Goal: Information Seeking & Learning: Learn about a topic

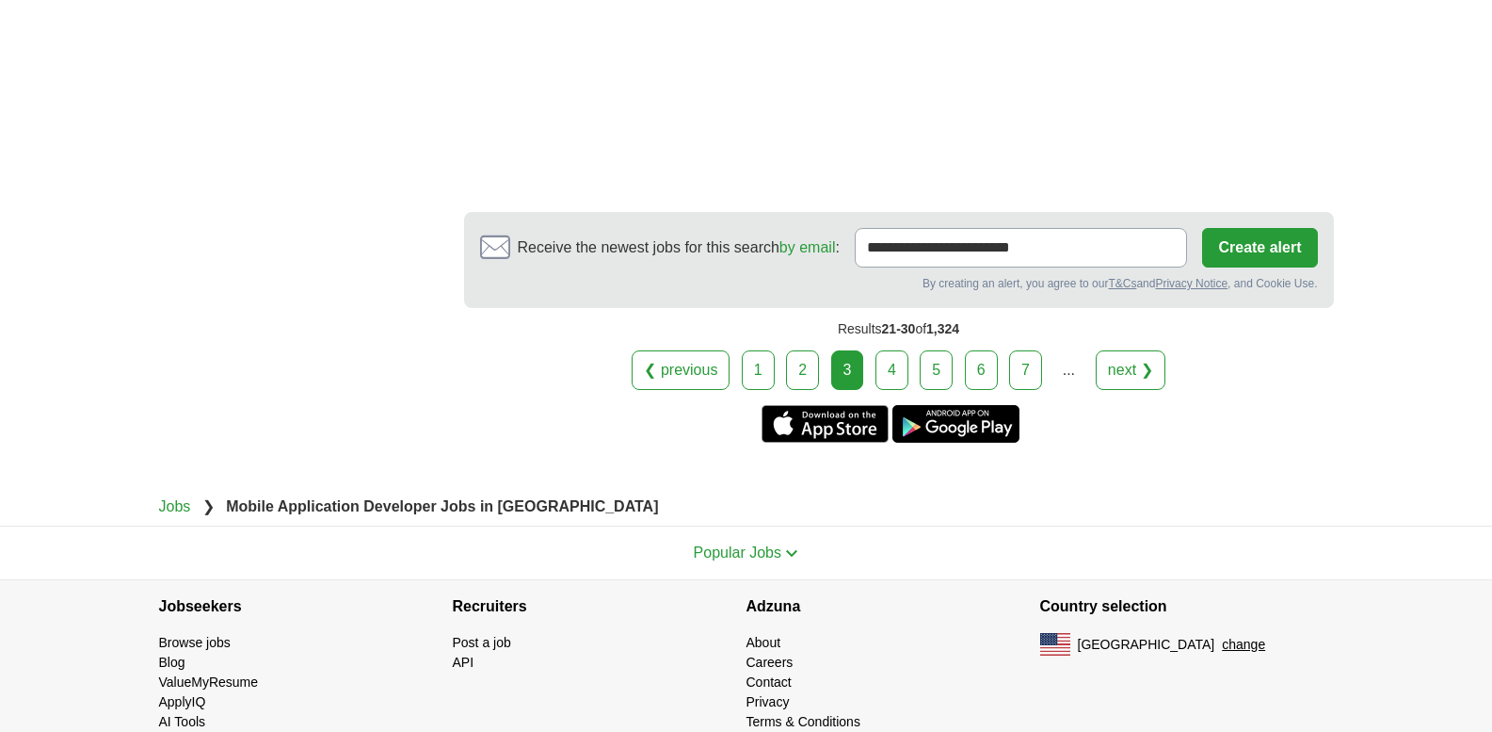
scroll to position [3643, 0]
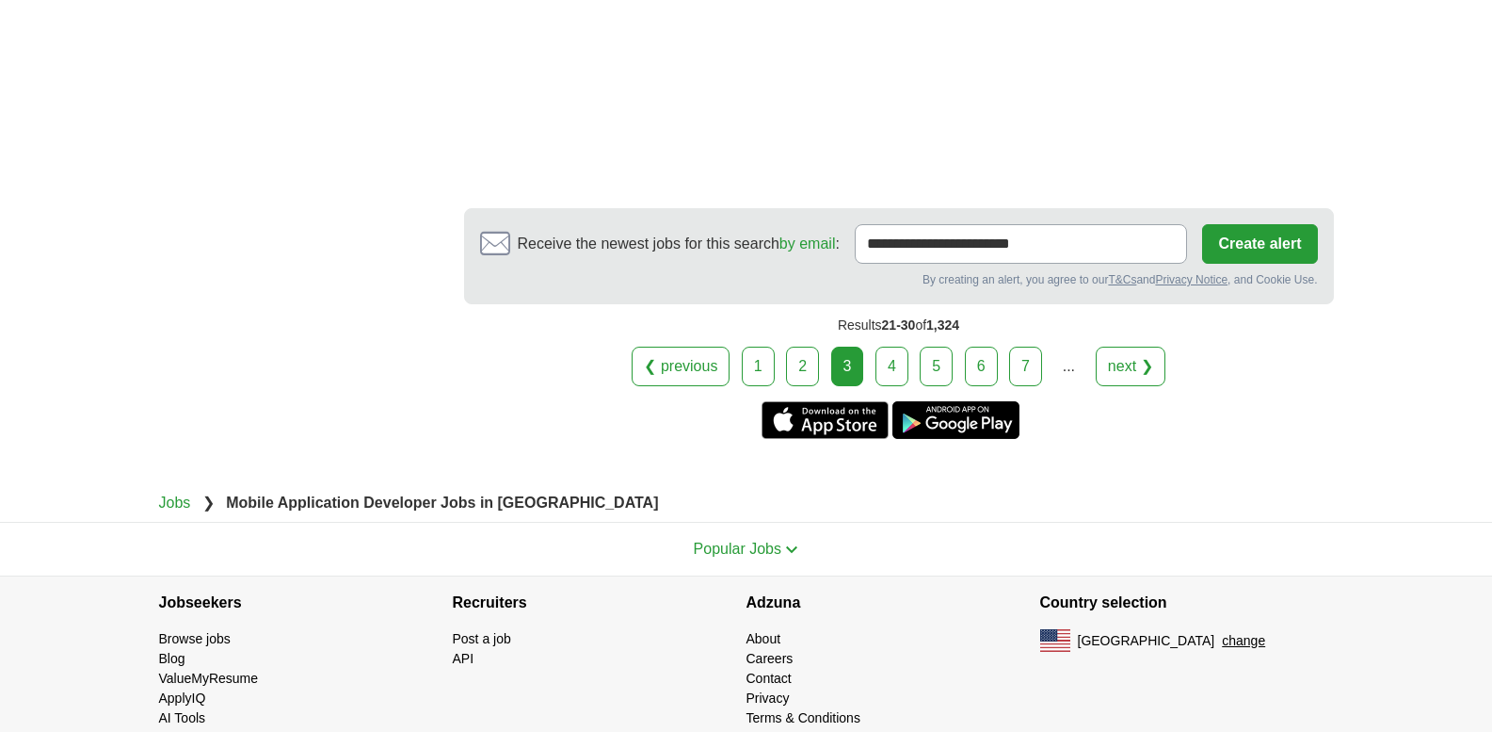
click at [897, 350] on link "4" at bounding box center [892, 366] width 33 height 40
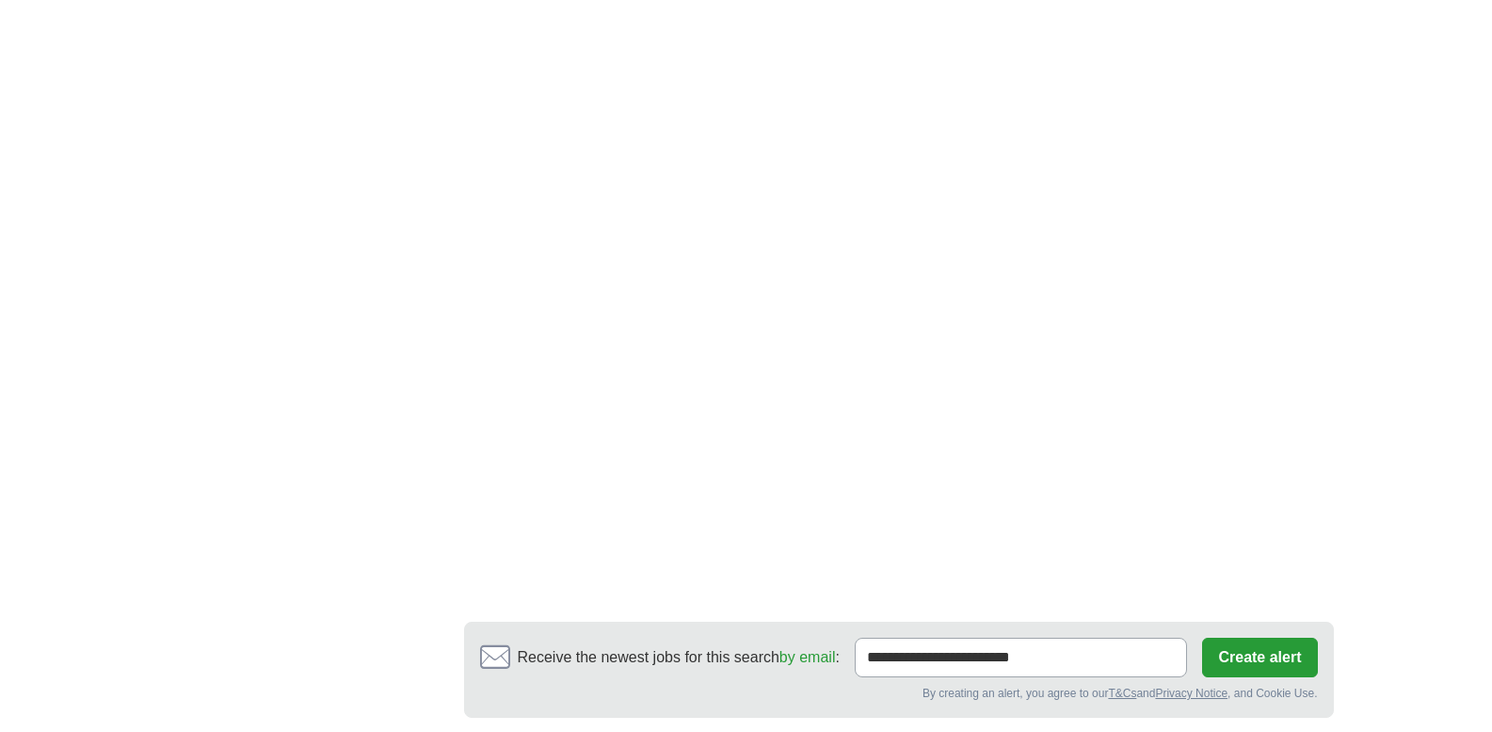
scroll to position [3226, 0]
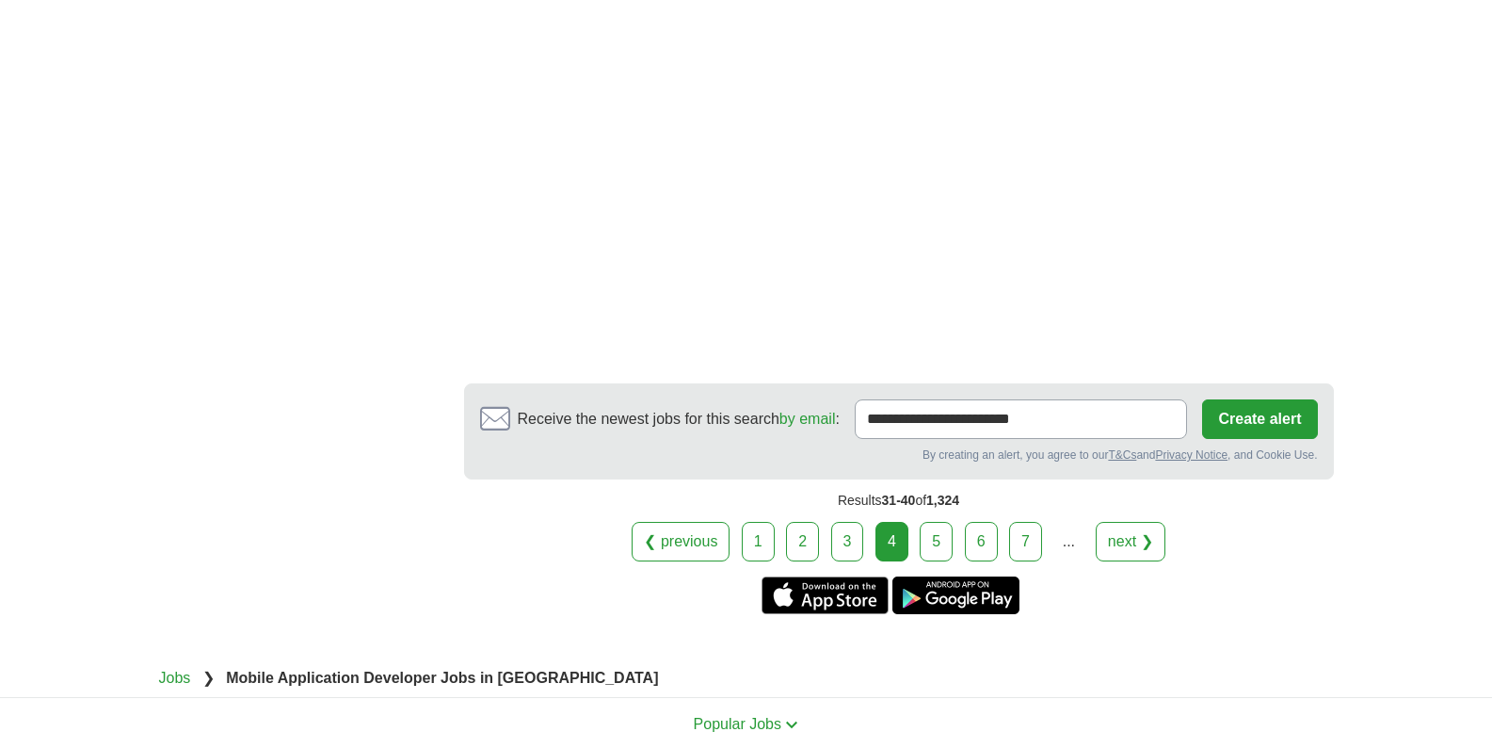
click at [931, 522] on link "5" at bounding box center [936, 542] width 33 height 40
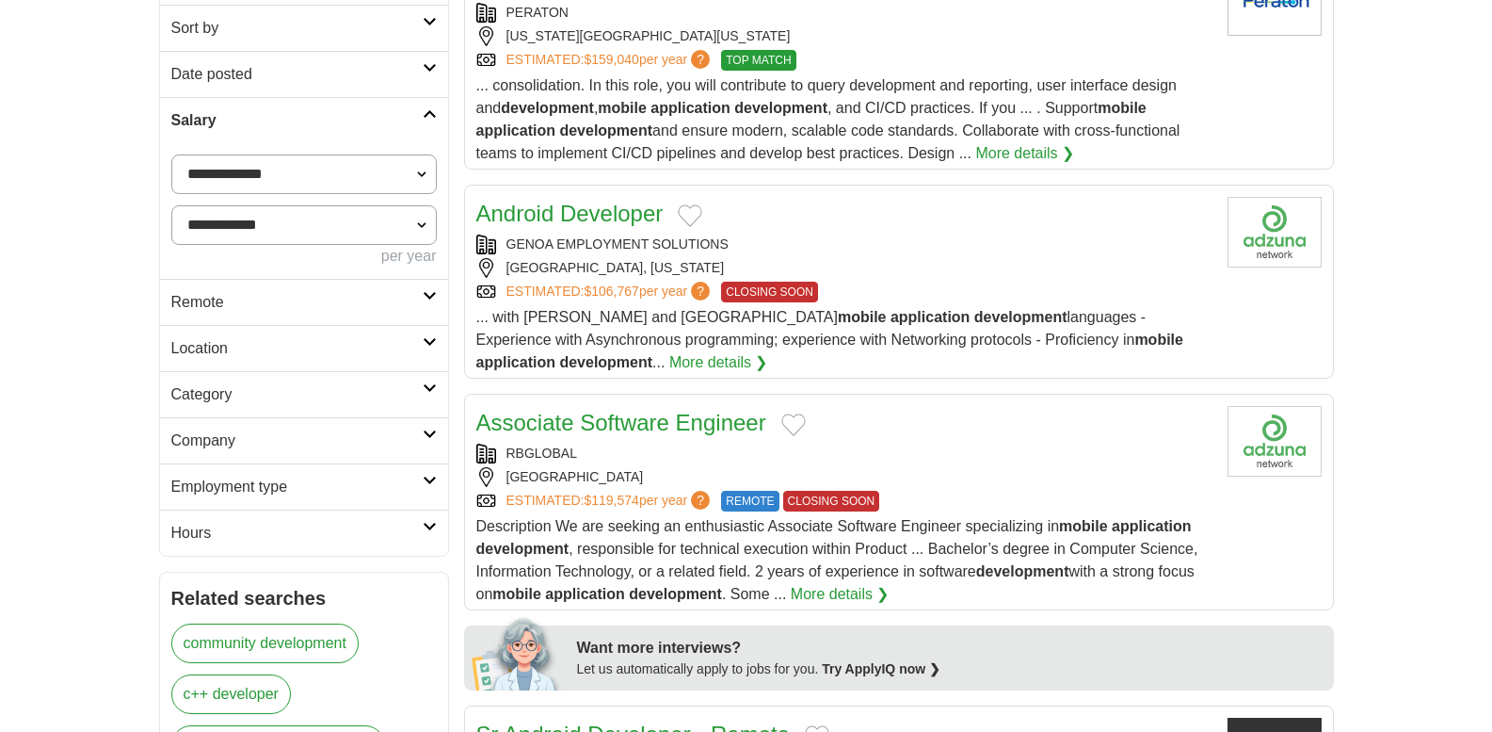
scroll to position [339, 0]
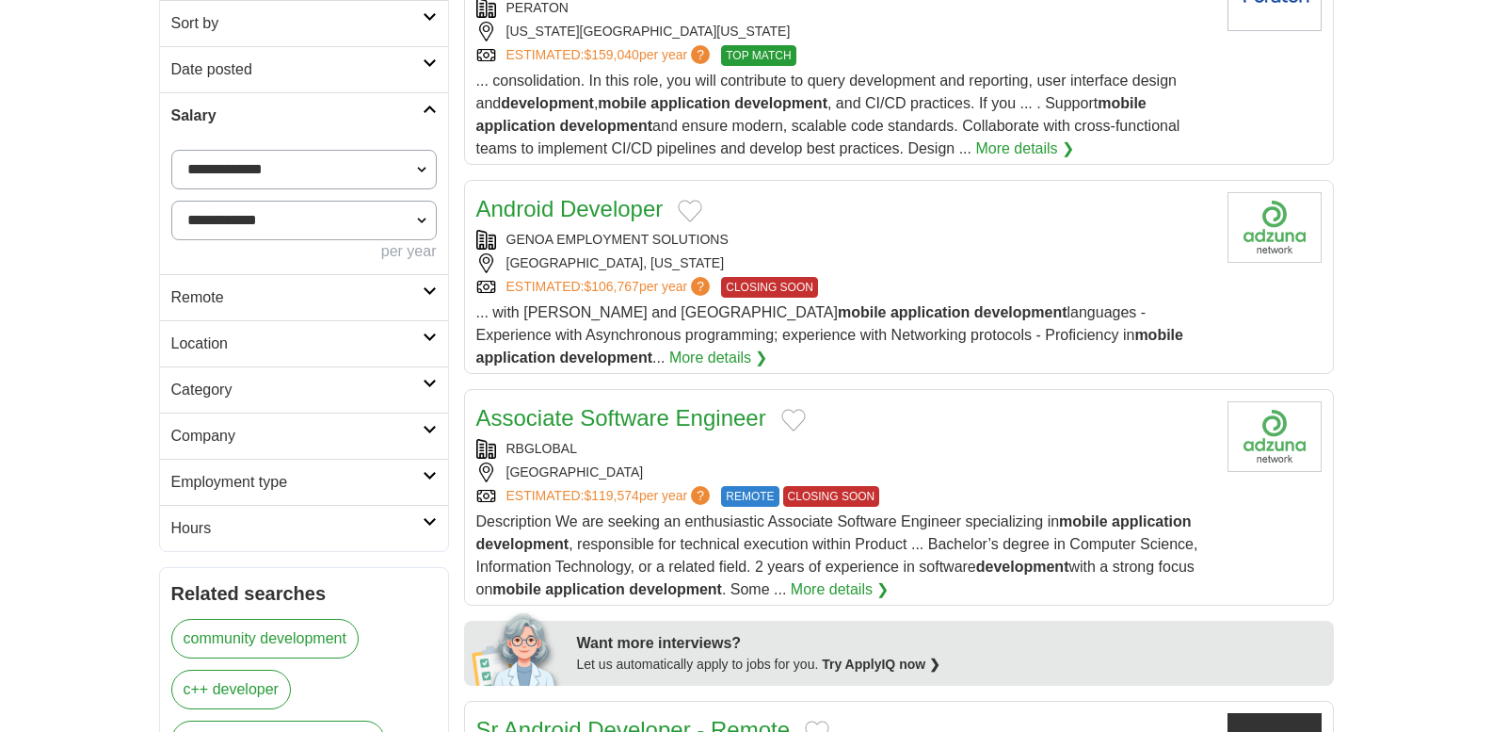
click at [887, 295] on div "ESTIMATED: $106,767 per year ? CLOSING SOON" at bounding box center [844, 287] width 736 height 21
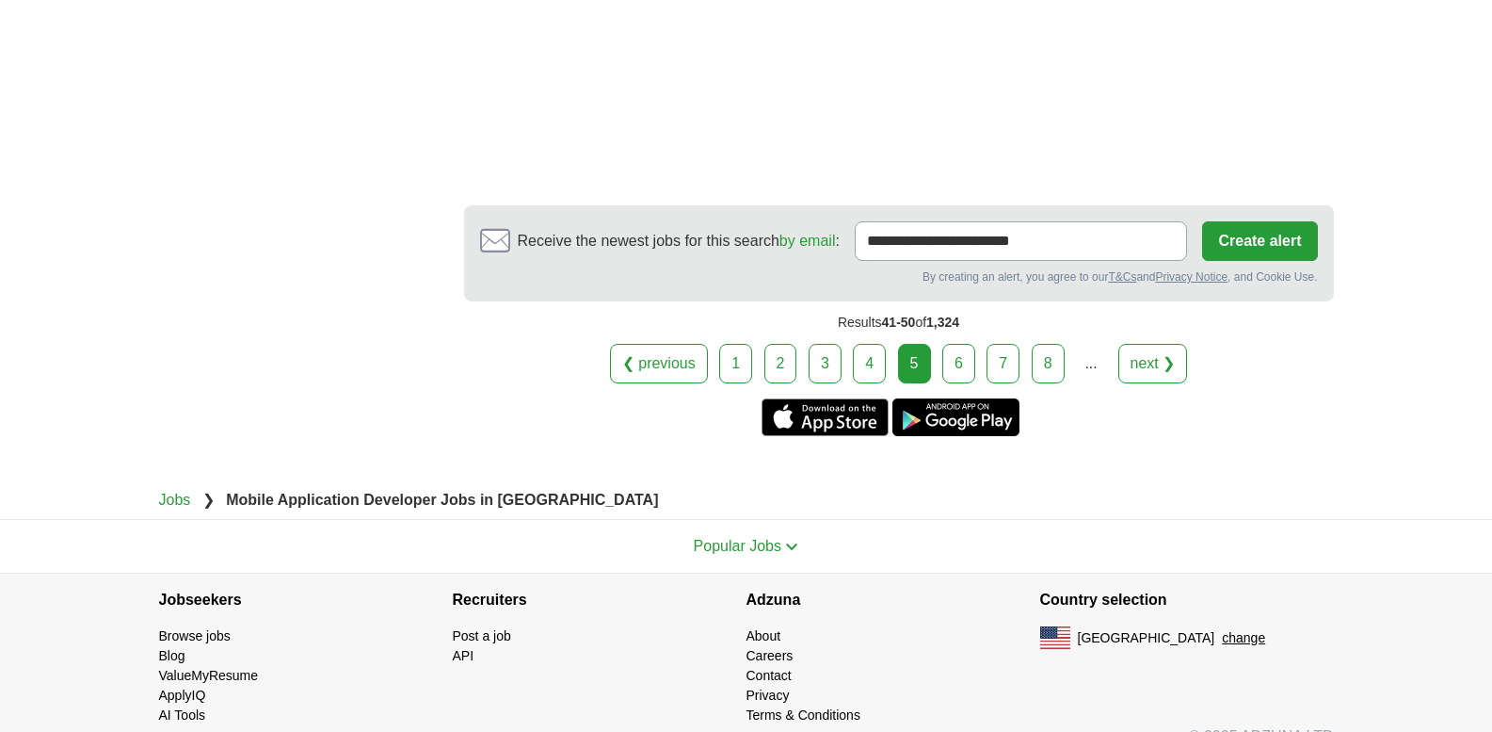
scroll to position [3738, 0]
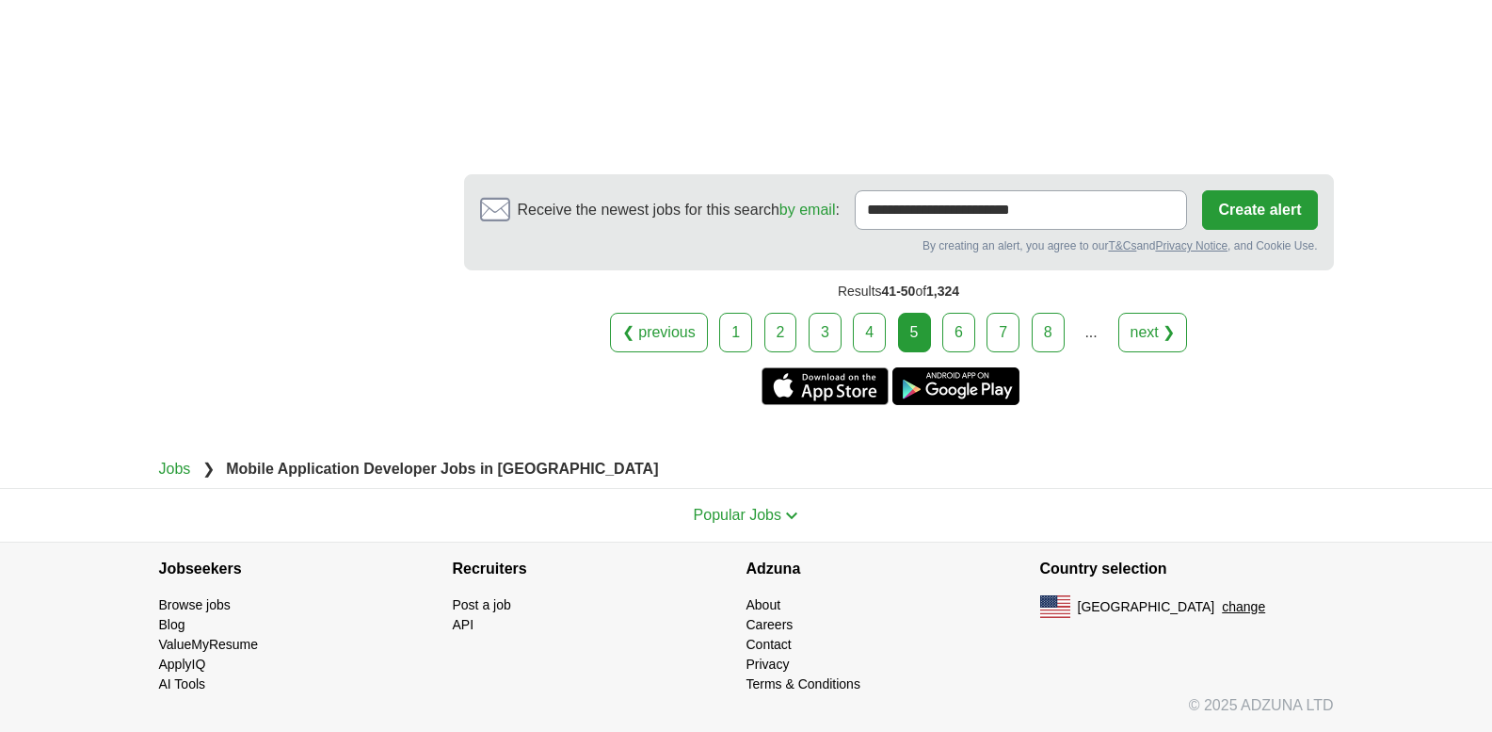
click at [963, 342] on link "6" at bounding box center [958, 333] width 33 height 40
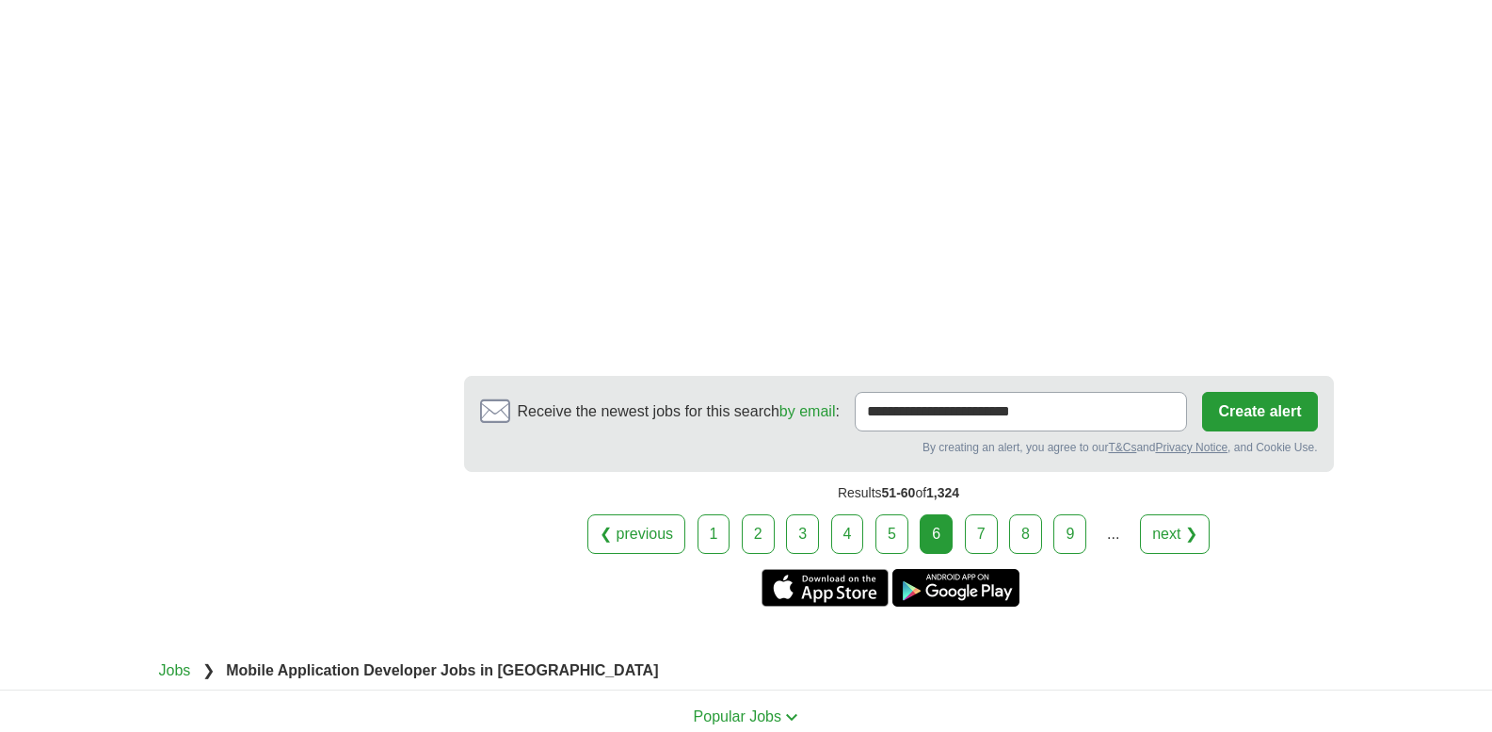
scroll to position [3307, 0]
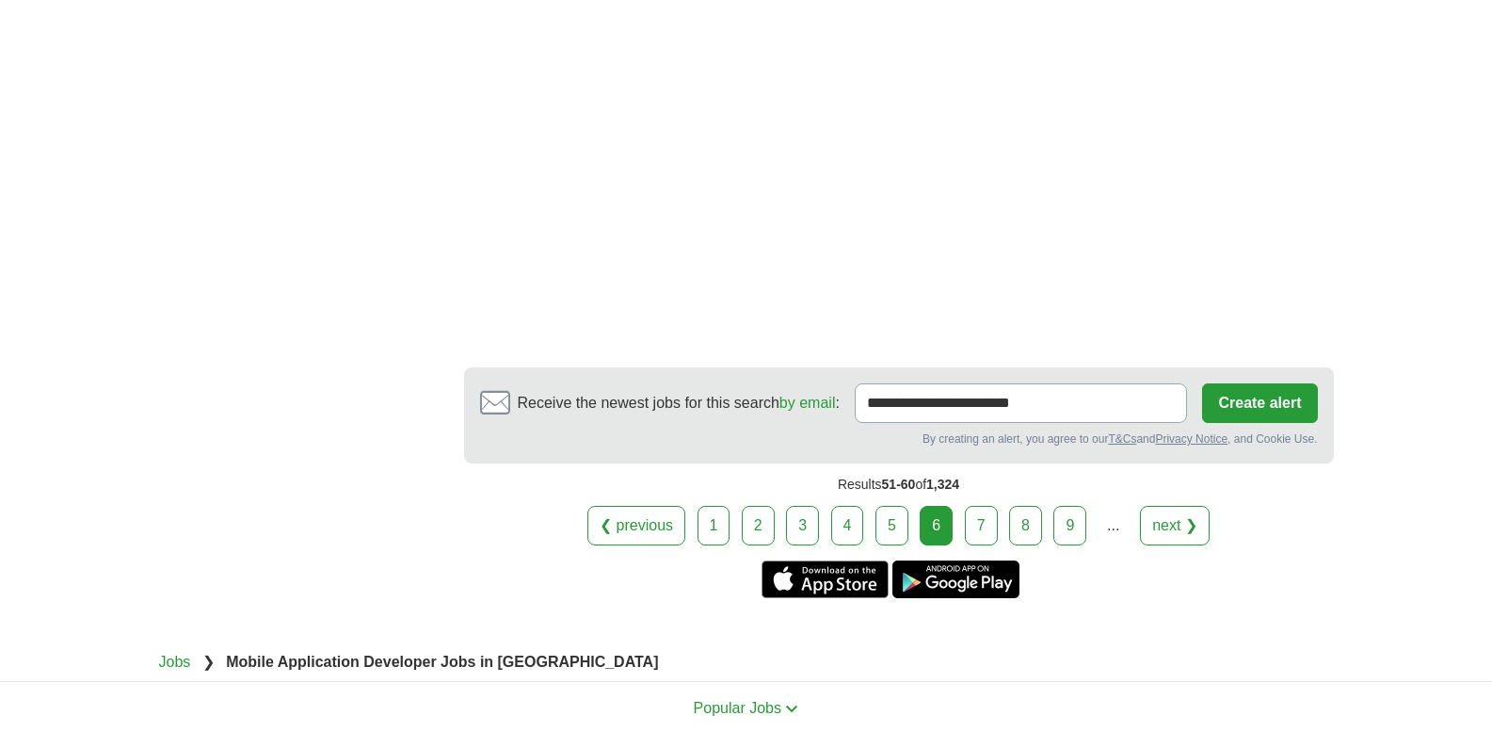
click at [973, 506] on link "7" at bounding box center [981, 526] width 33 height 40
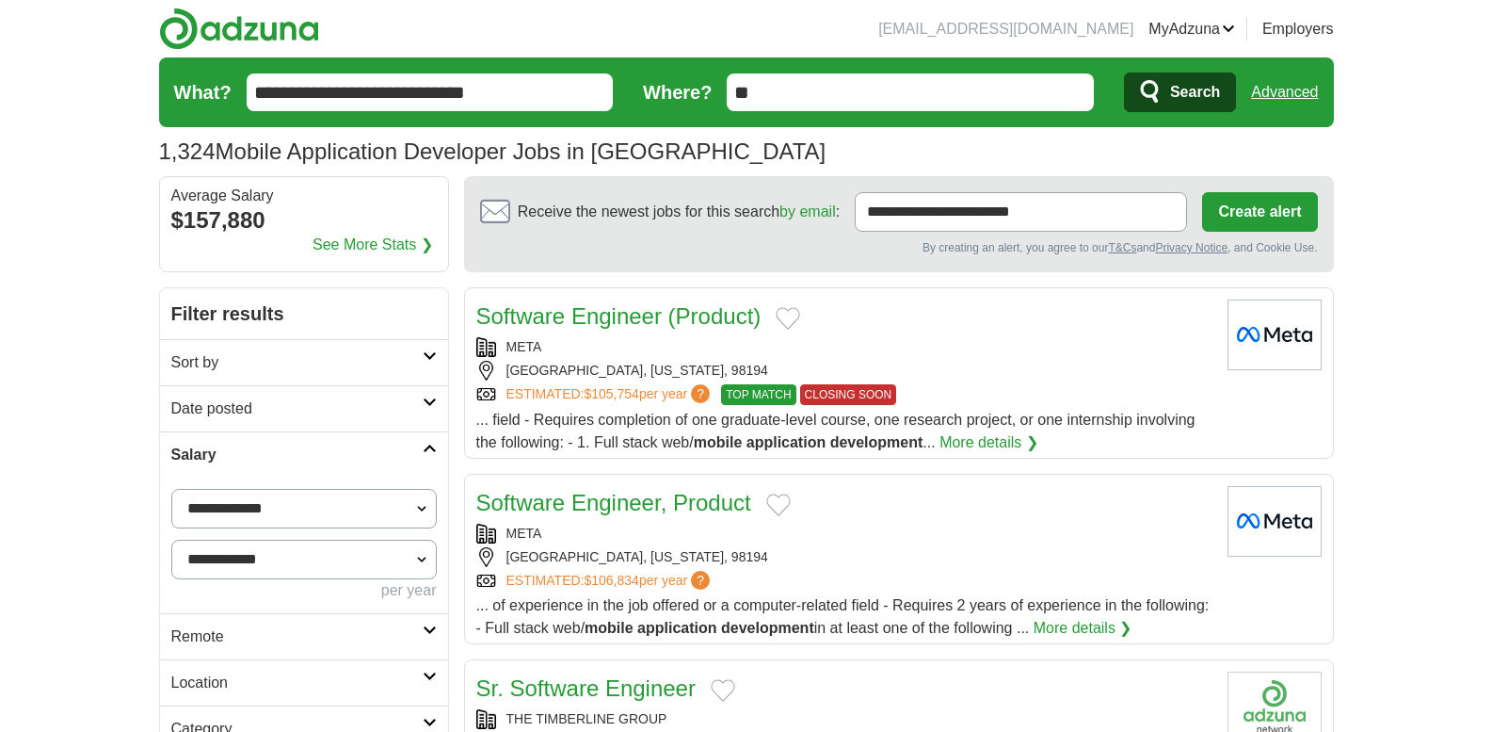
click at [518, 98] on input "**********" at bounding box center [430, 92] width 367 height 38
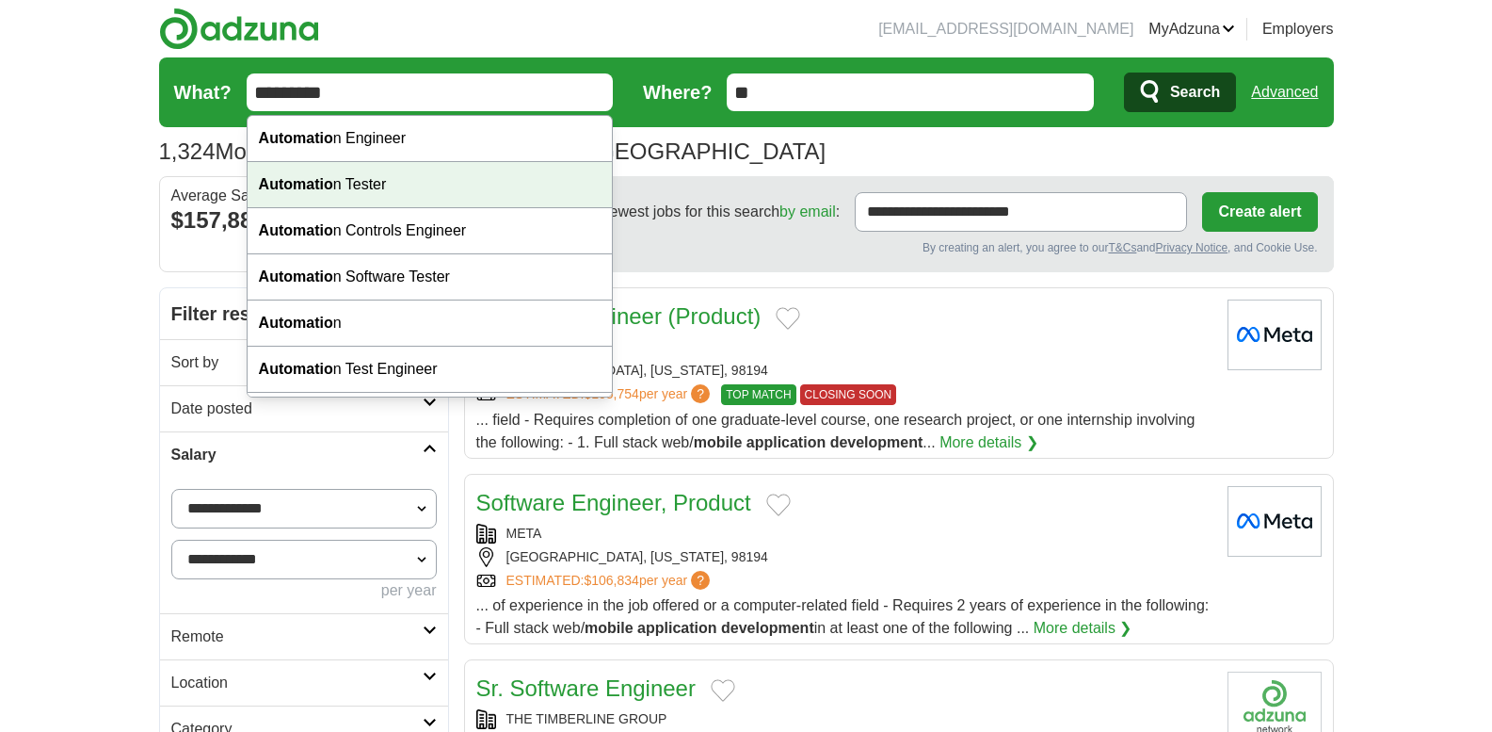
click at [513, 200] on div "Automatio n Tester" at bounding box center [430, 185] width 365 height 46
type input "**********"
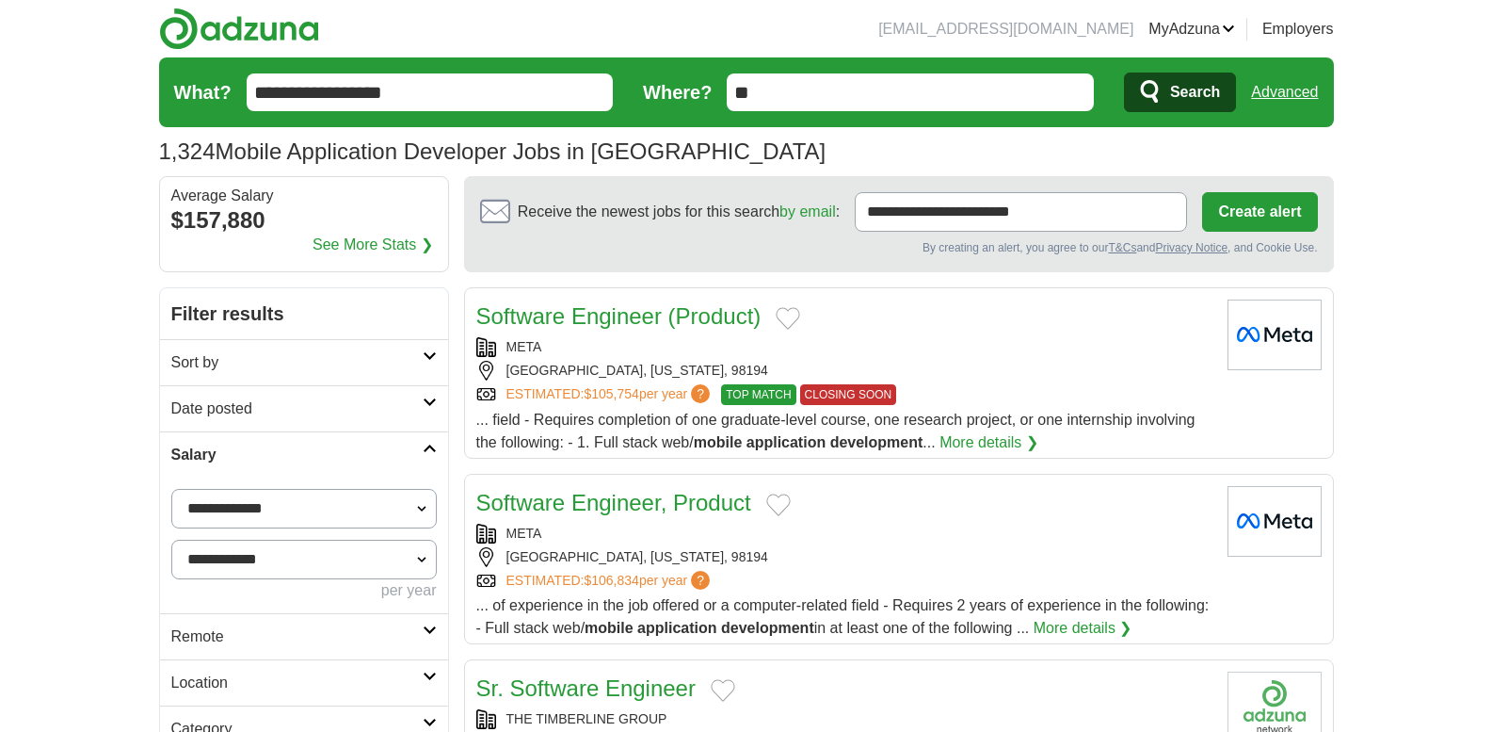
click at [1145, 103] on icon "submit" at bounding box center [1151, 92] width 23 height 26
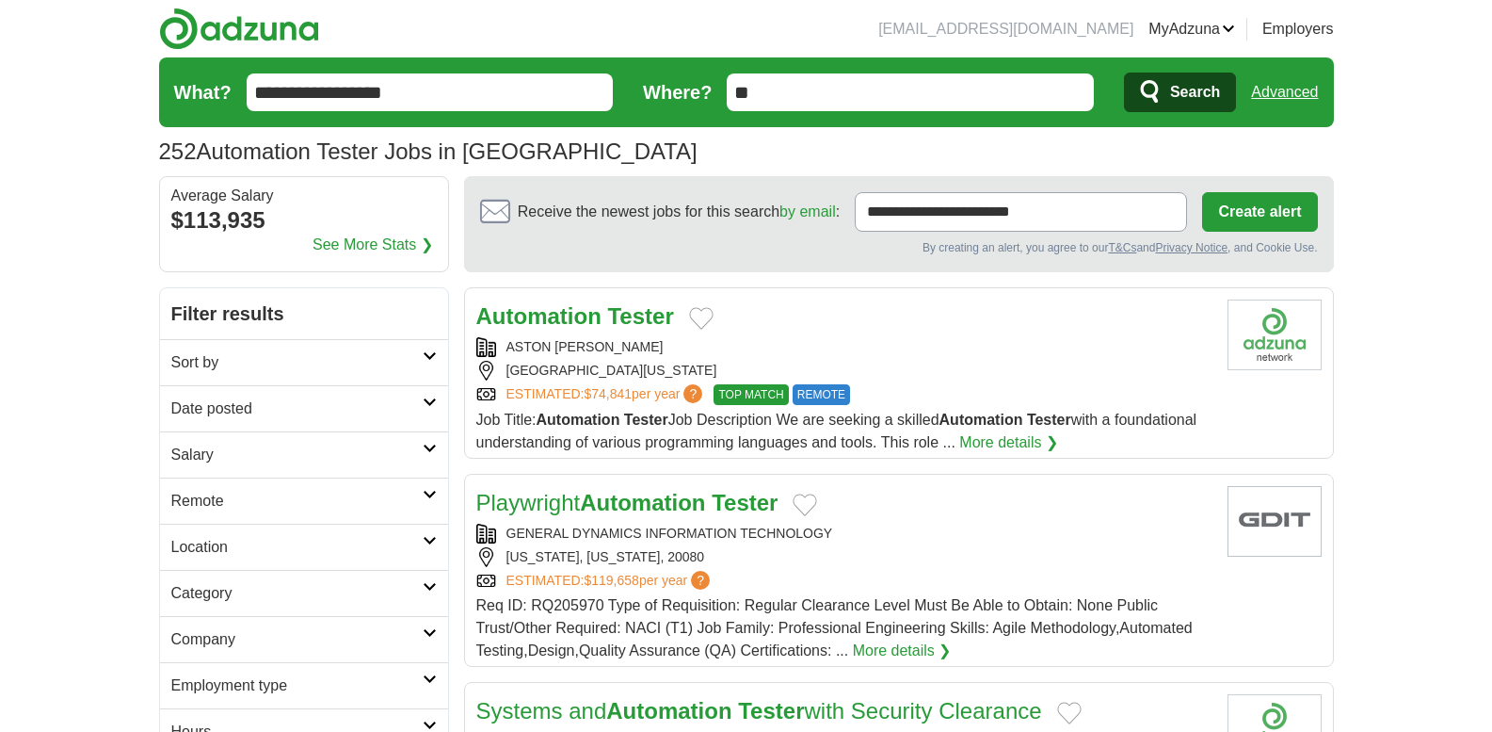
click at [562, 407] on div "Automation Tester ASTON [PERSON_NAME] [GEOGRAPHIC_DATA], [US_STATE], 21043 ESTI…" at bounding box center [844, 376] width 736 height 154
click at [408, 91] on input "**********" at bounding box center [430, 92] width 367 height 38
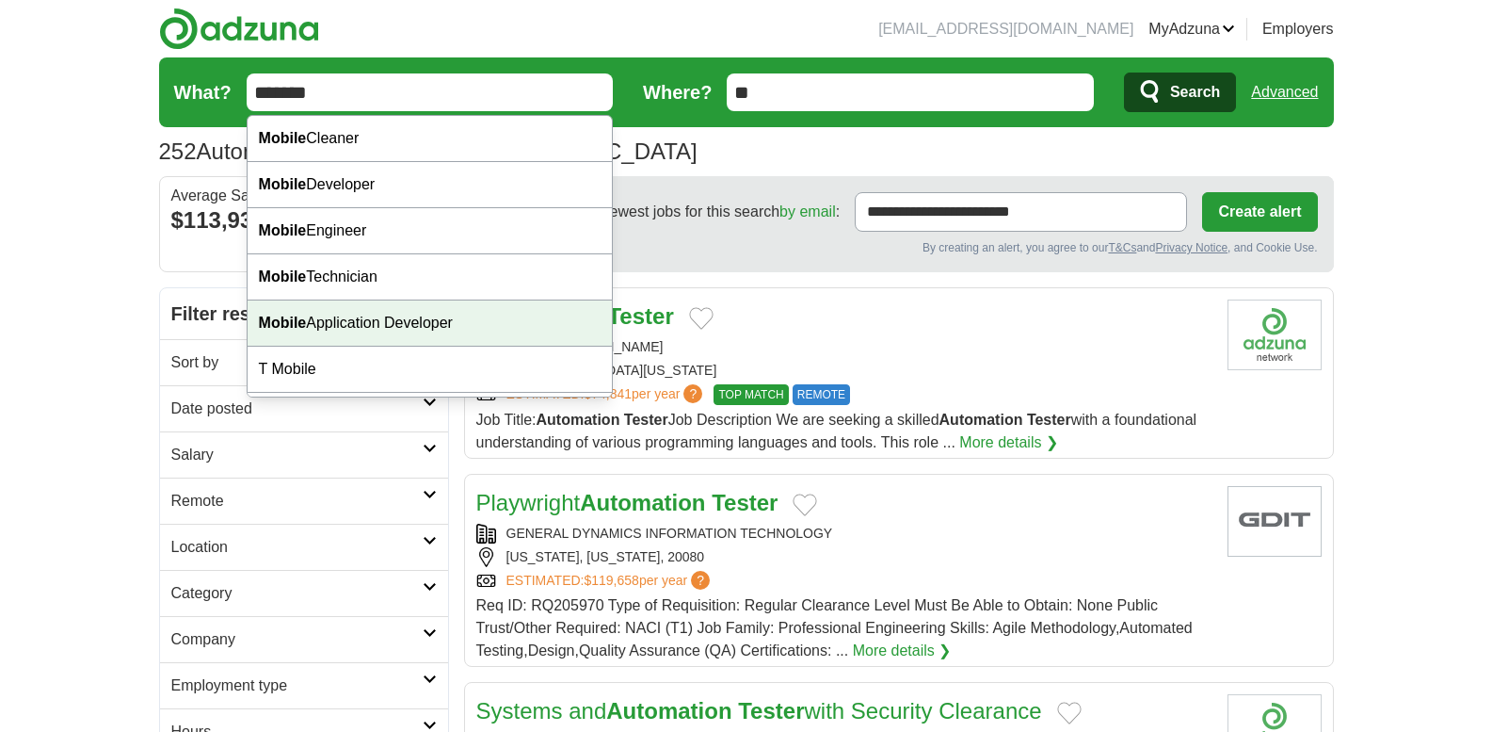
click at [419, 317] on div "Mobile Application Developer" at bounding box center [430, 323] width 365 height 46
type input "**********"
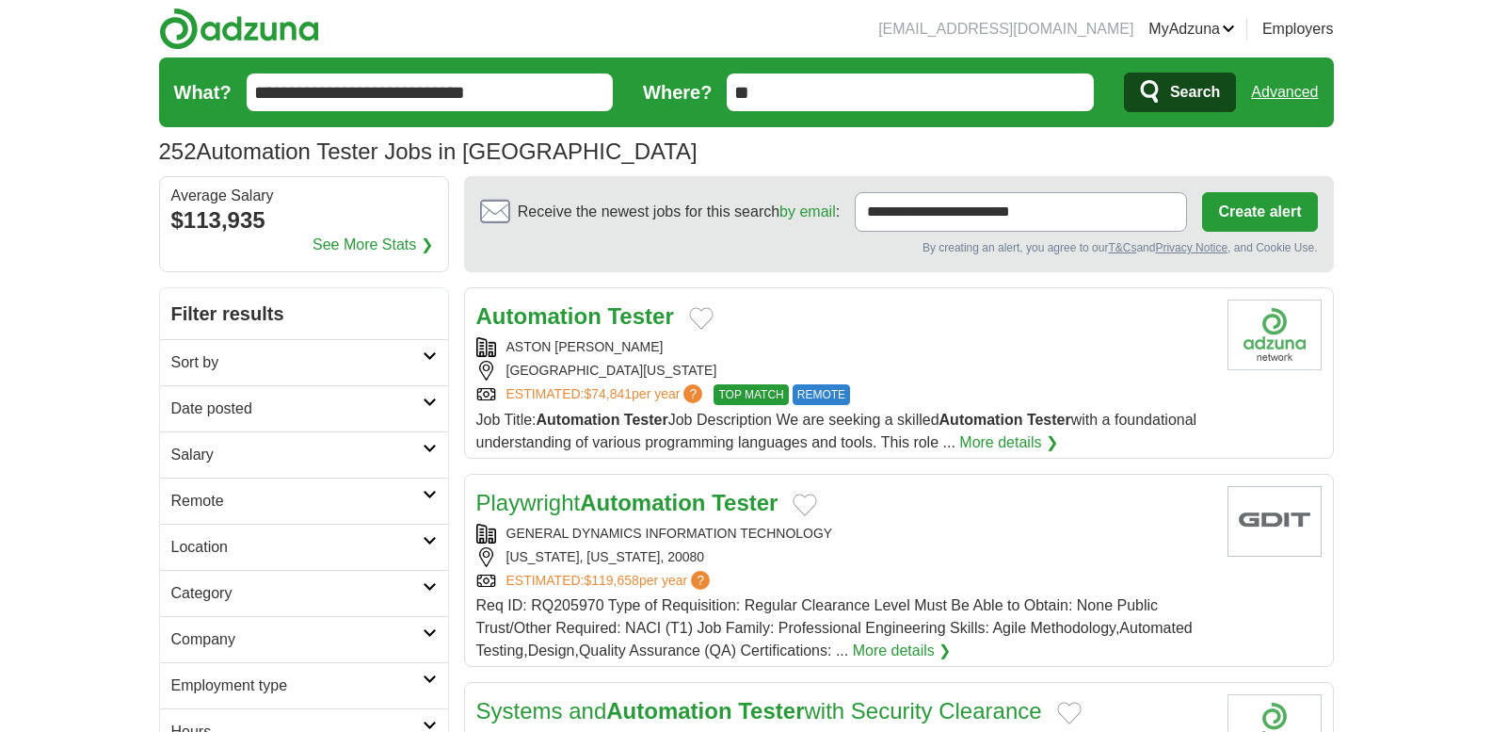
click at [1196, 102] on span "Search" at bounding box center [1195, 92] width 50 height 38
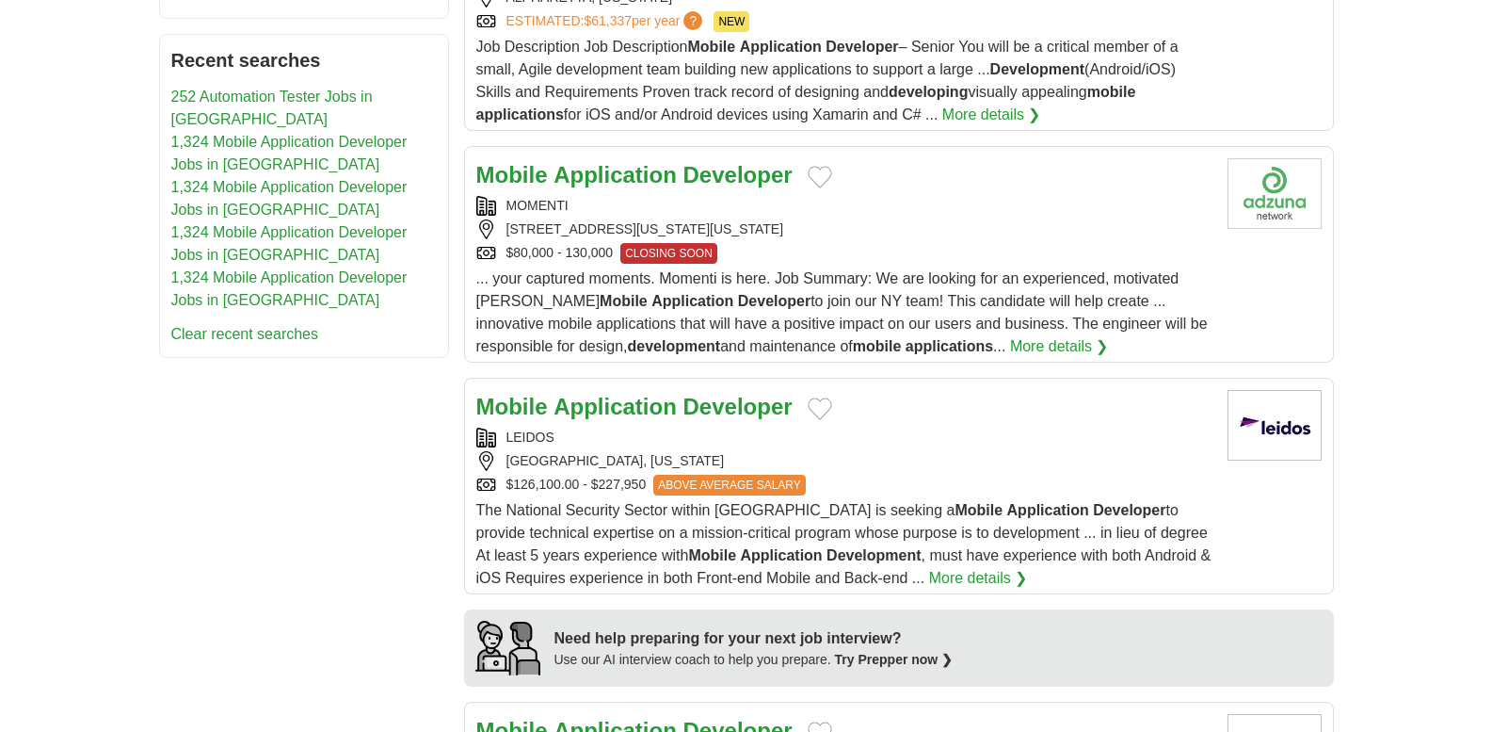
scroll to position [1111, 0]
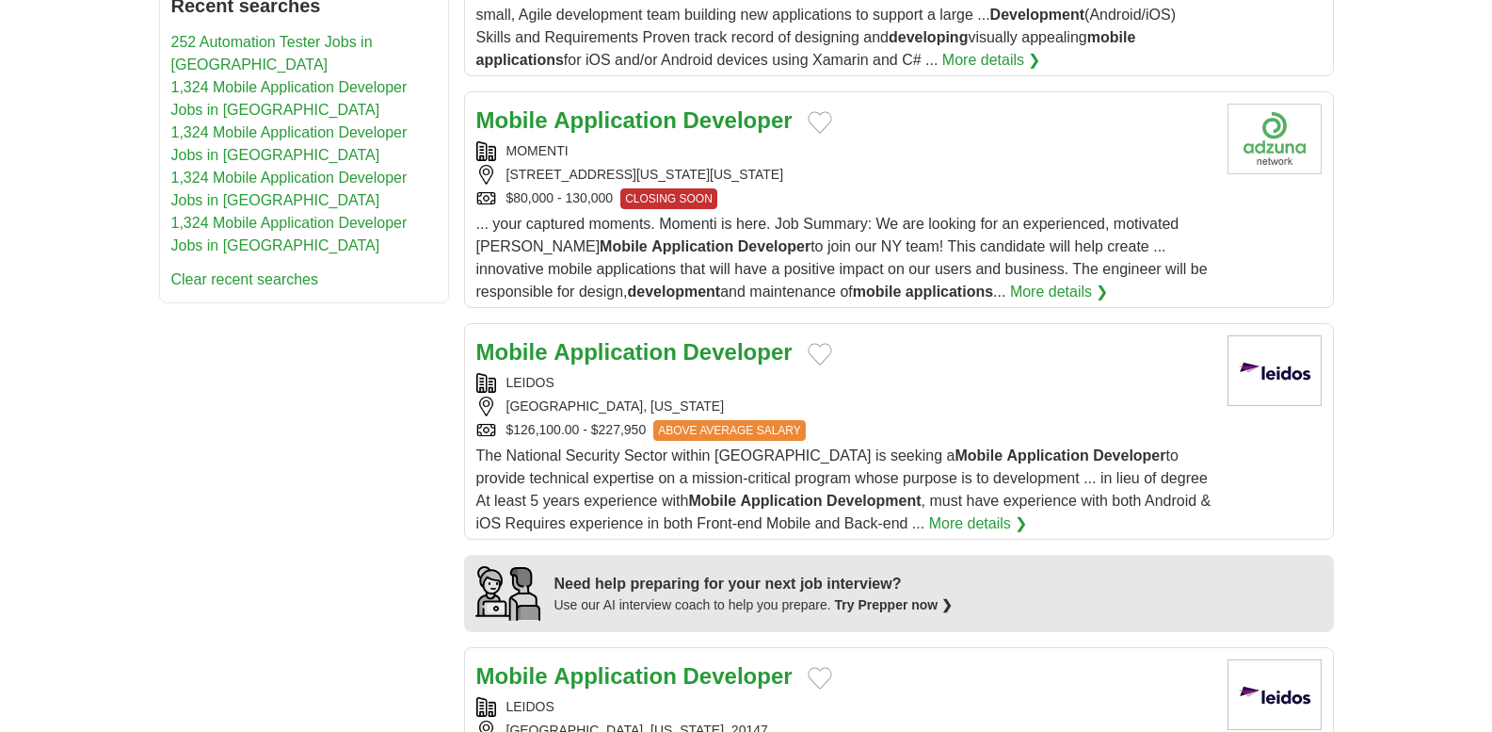
click at [951, 394] on div "LEIDOS ASHBURN, VIRGINIA $126,100.00 - $227,950 ABOVE AVERAGE SALARY" at bounding box center [844, 407] width 736 height 68
